Goal: Find specific page/section: Find specific page/section

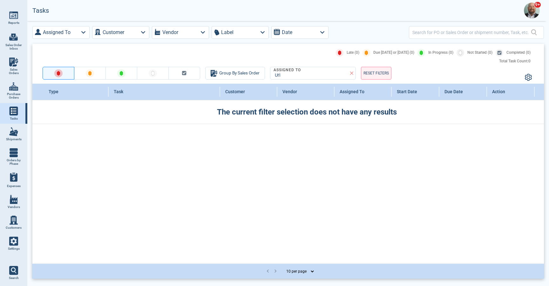
click at [8, 64] on link "Sales Orders" at bounding box center [13, 66] width 27 height 24
select select "50"
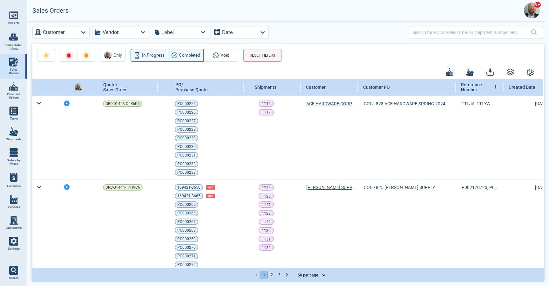
click at [154, 56] on span "In Progress" at bounding box center [153, 56] width 23 height 8
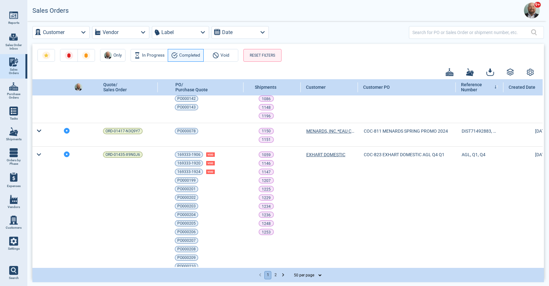
scroll to position [355, 0]
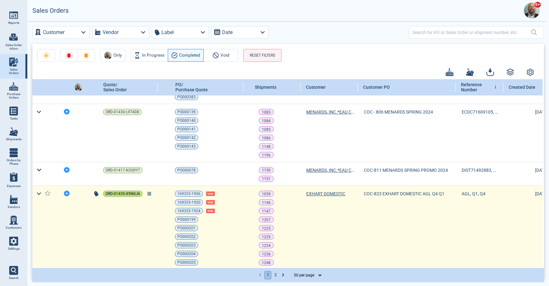
click at [129, 195] on span "ORD-01435-X9N0J6" at bounding box center [123, 193] width 35 height 6
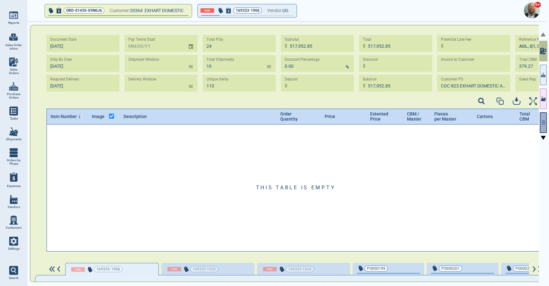
click at [543, 127] on button "button" at bounding box center [543, 122] width 7 height 21
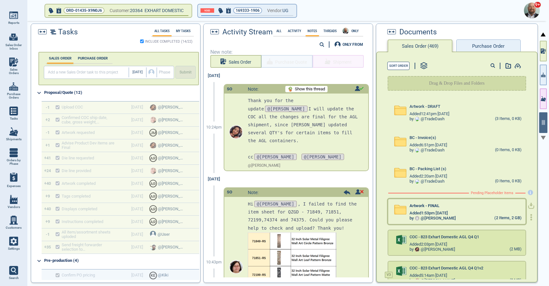
click at [473, 209] on div "Artwork - FINAL" at bounding box center [466, 206] width 112 height 7
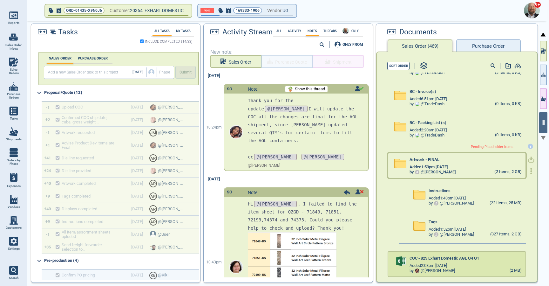
scroll to position [50, 0]
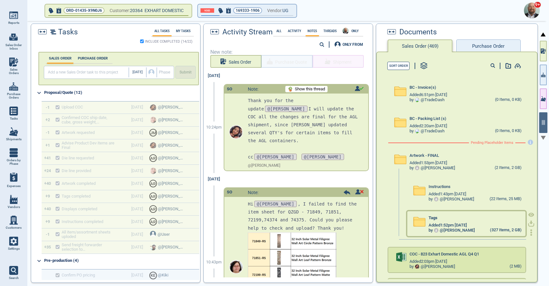
click at [470, 217] on div "Tags" at bounding box center [475, 219] width 93 height 7
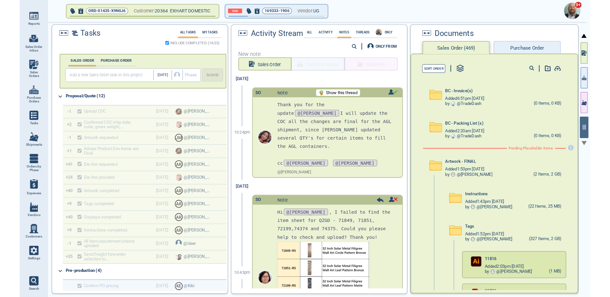
scroll to position [51, 0]
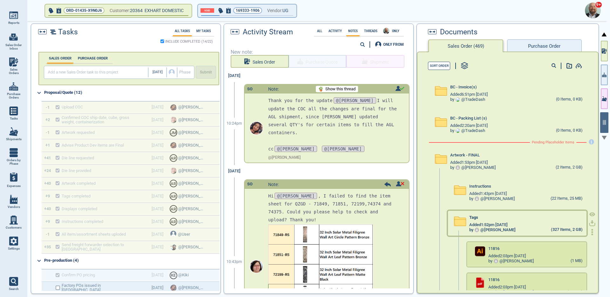
click at [457, 223] on icon at bounding box center [461, 221] width 12 height 9
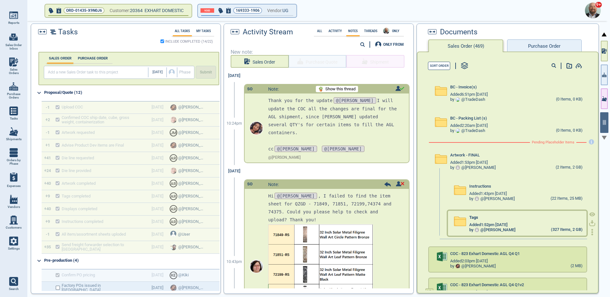
click at [462, 221] on icon at bounding box center [461, 221] width 12 height 9
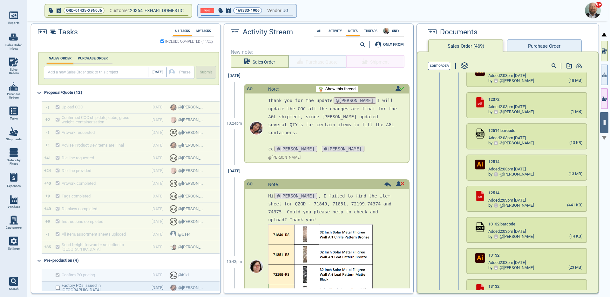
scroll to position [0, 0]
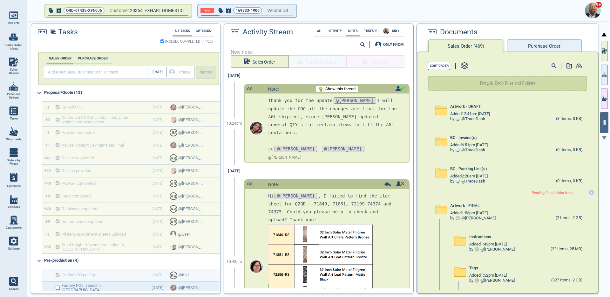
click at [549, 66] on circle at bounding box center [553, 65] width 3 height 3
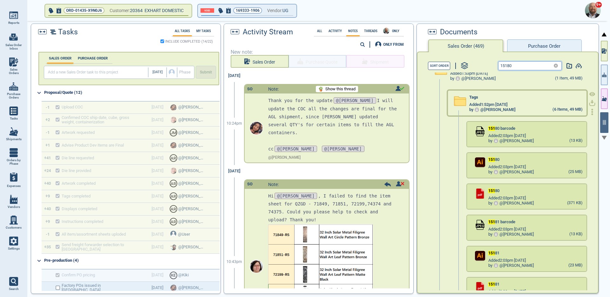
scroll to position [35, 0]
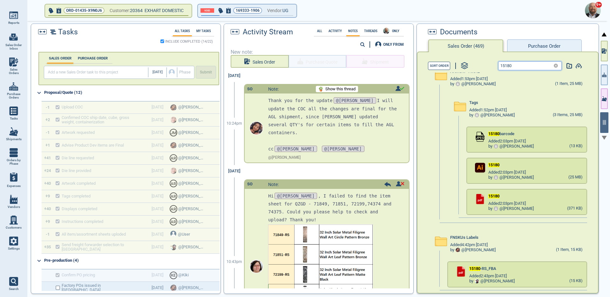
click at [520, 67] on input "15180" at bounding box center [525, 66] width 52 height 8
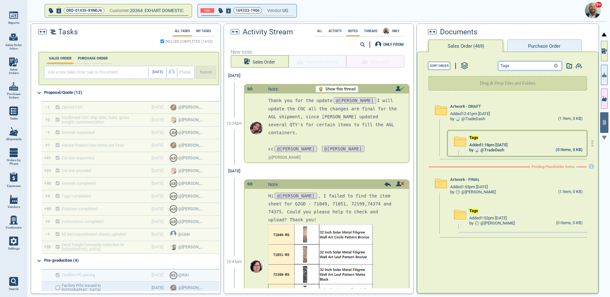
type input "Tags"
click at [463, 142] on icon at bounding box center [461, 141] width 12 height 9
click at [458, 142] on icon at bounding box center [461, 141] width 12 height 9
click at [460, 142] on icon at bounding box center [461, 141] width 12 height 9
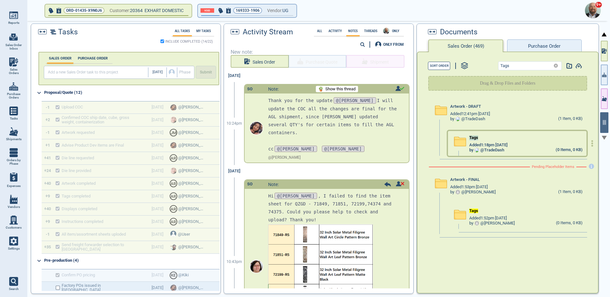
click at [460, 142] on icon at bounding box center [461, 141] width 12 height 9
click at [549, 66] on icon at bounding box center [556, 65] width 5 height 5
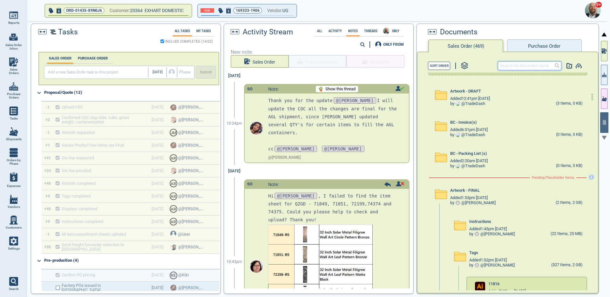
scroll to position [15, 0]
click at [527, 67] on input at bounding box center [530, 66] width 62 height 8
paste input "15180"
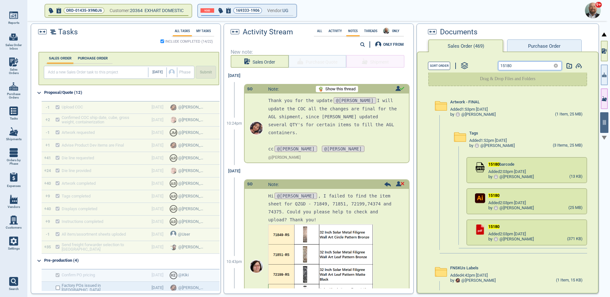
scroll to position [1, 0]
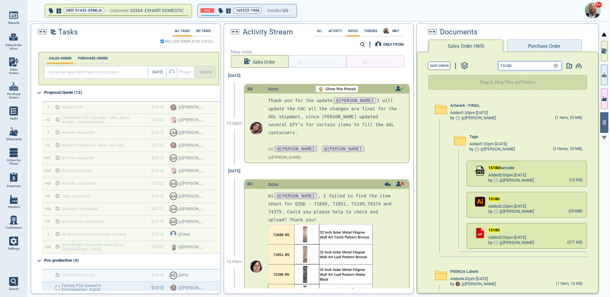
type input "15180"
click at [489, 64] on div "15180" at bounding box center [528, 65] width 108 height 9
click at [494, 64] on div "15180" at bounding box center [528, 65] width 108 height 9
click at [549, 65] on icon at bounding box center [556, 66] width 4 height 4
click at [490, 65] on div at bounding box center [528, 65] width 108 height 11
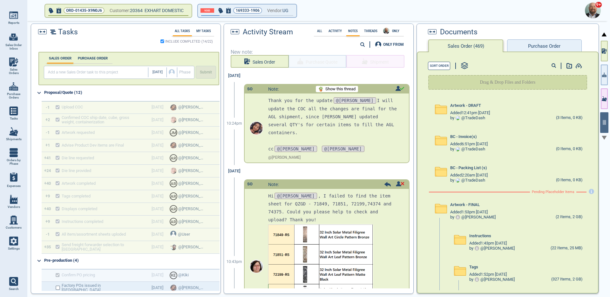
click at [549, 65] on icon at bounding box center [554, 65] width 5 height 5
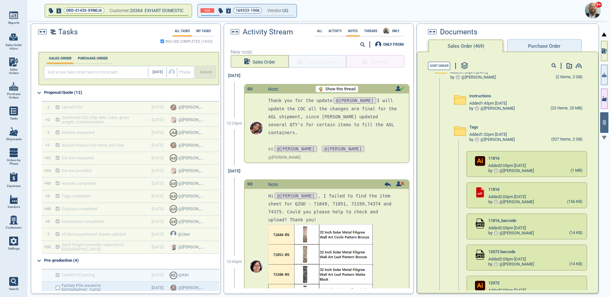
scroll to position [146, 0]
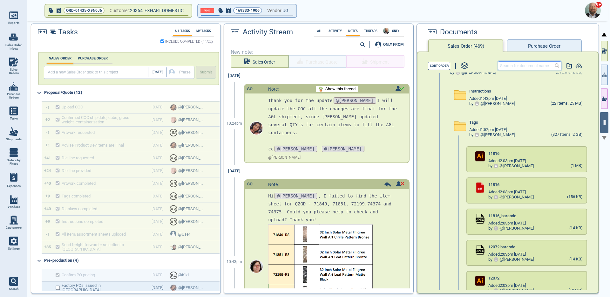
paste input "15180"
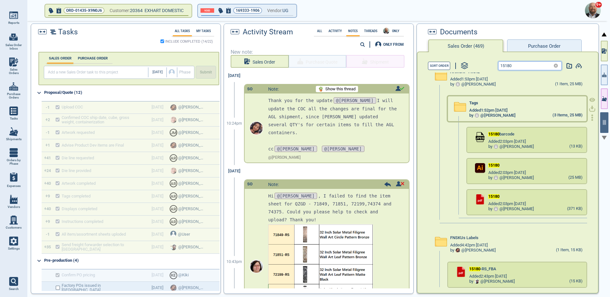
scroll to position [35, 0]
type input "15180"
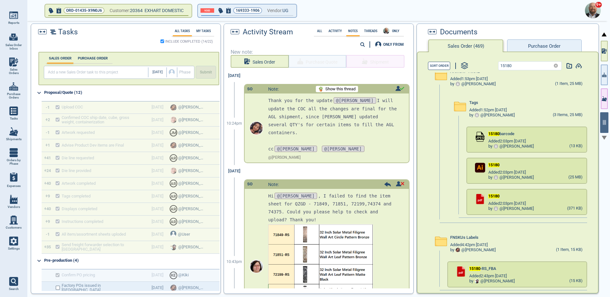
click at [8, 238] on link "Settings" at bounding box center [13, 243] width 27 height 21
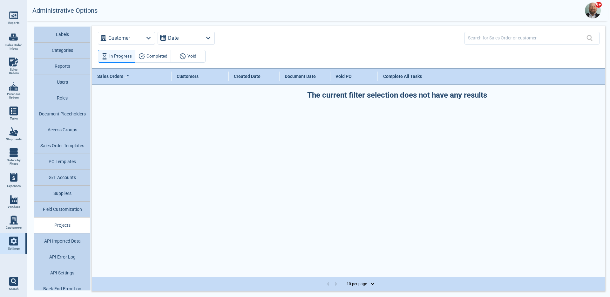
click at [69, 131] on button "Access Groups" at bounding box center [62, 130] width 56 height 16
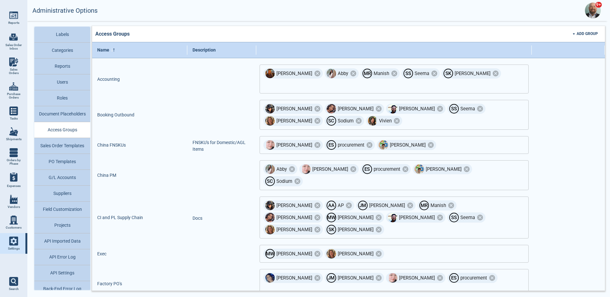
scroll to position [21, 0]
